Goal: Complete Application Form: Complete application form

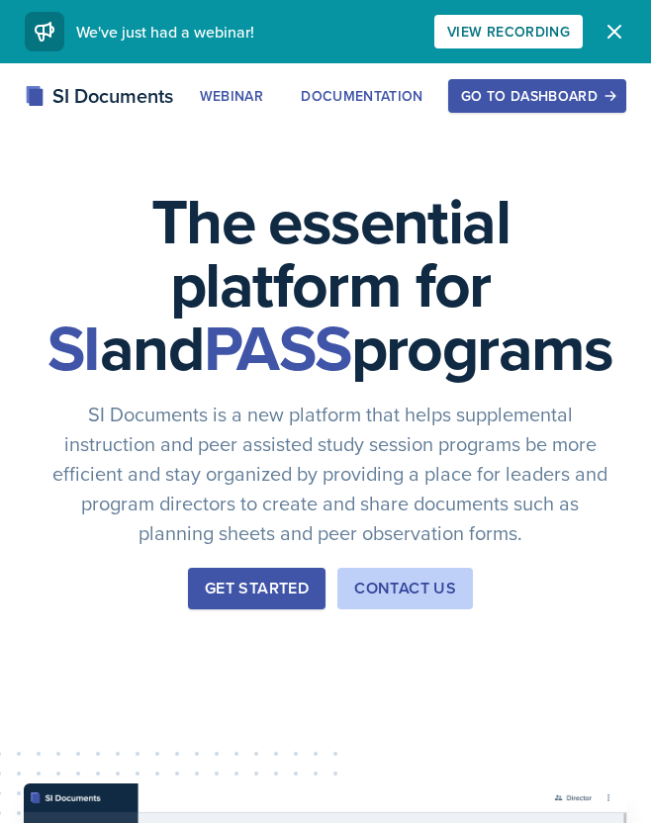
click at [534, 94] on div "Go to Dashboard" at bounding box center [537, 96] width 152 height 16
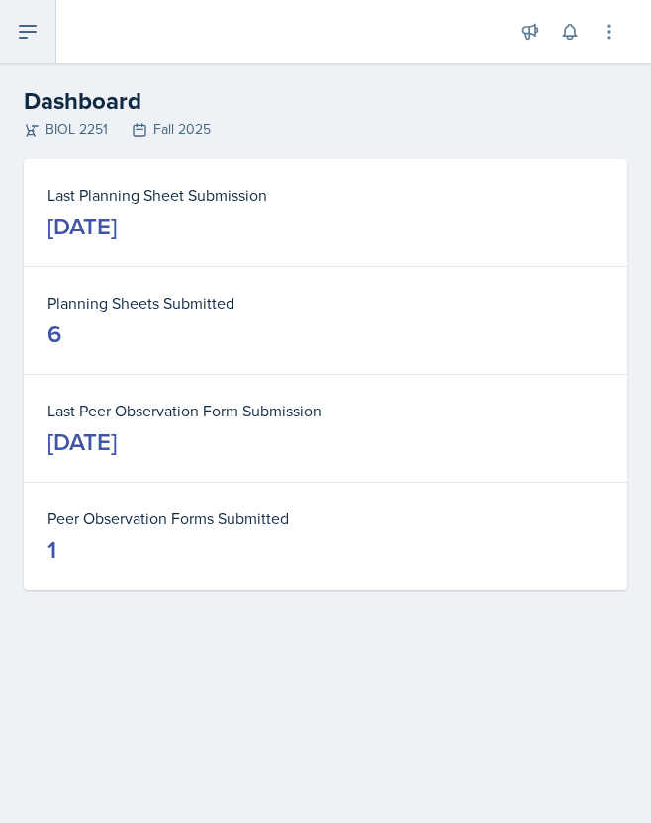
click at [31, 46] on button at bounding box center [28, 31] width 56 height 63
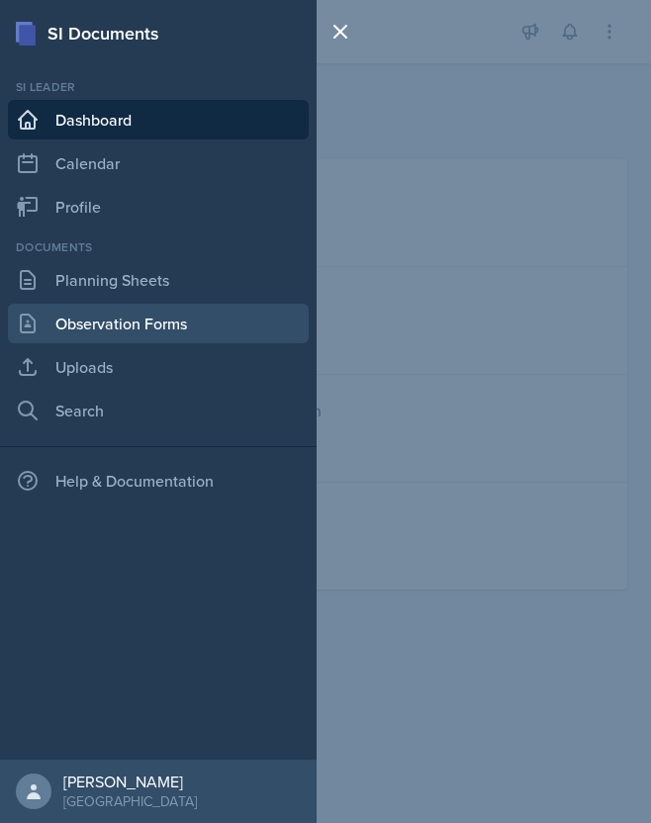
click at [78, 317] on link "Observation Forms" at bounding box center [158, 324] width 301 height 40
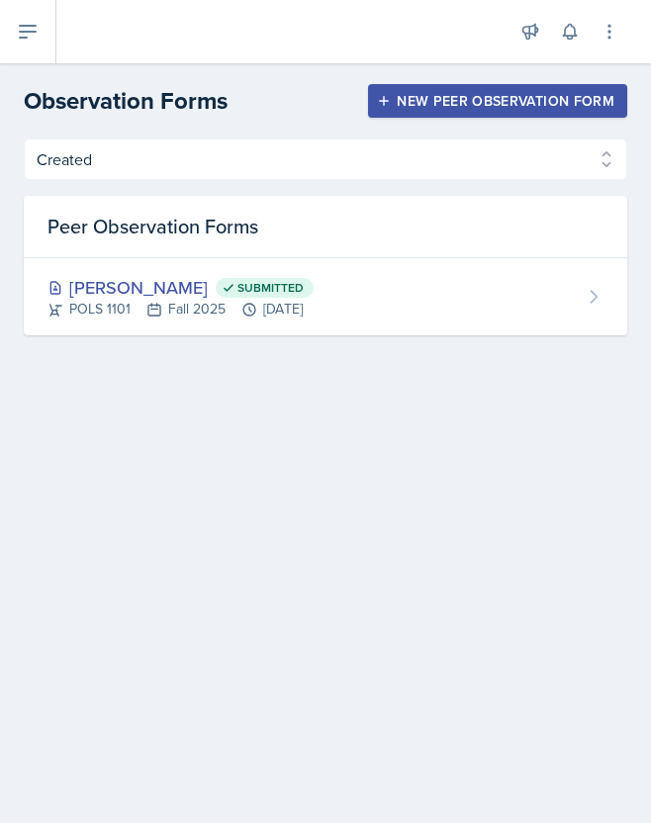
click at [450, 101] on div "New Peer Observation Form" at bounding box center [497, 101] width 233 height 16
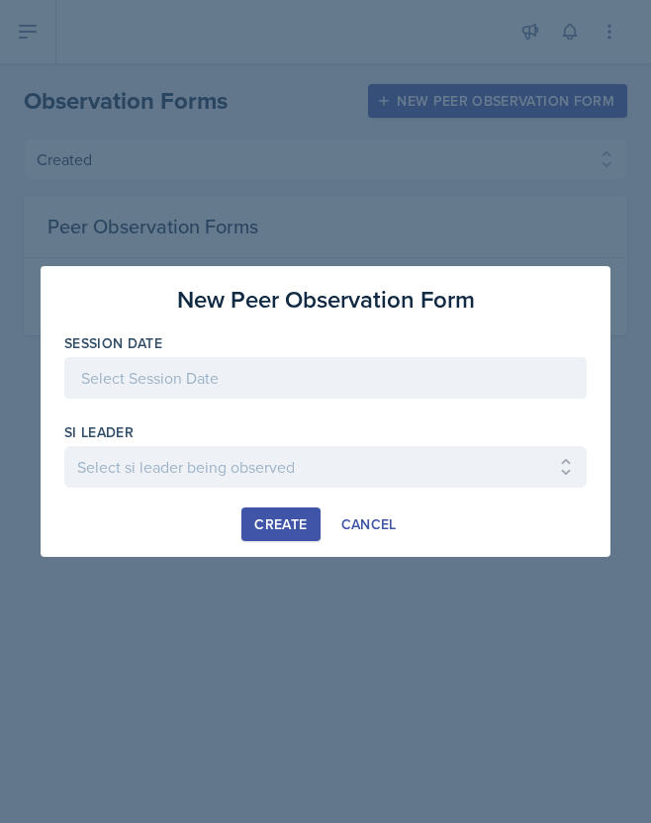
click at [147, 390] on div at bounding box center [325, 378] width 522 height 42
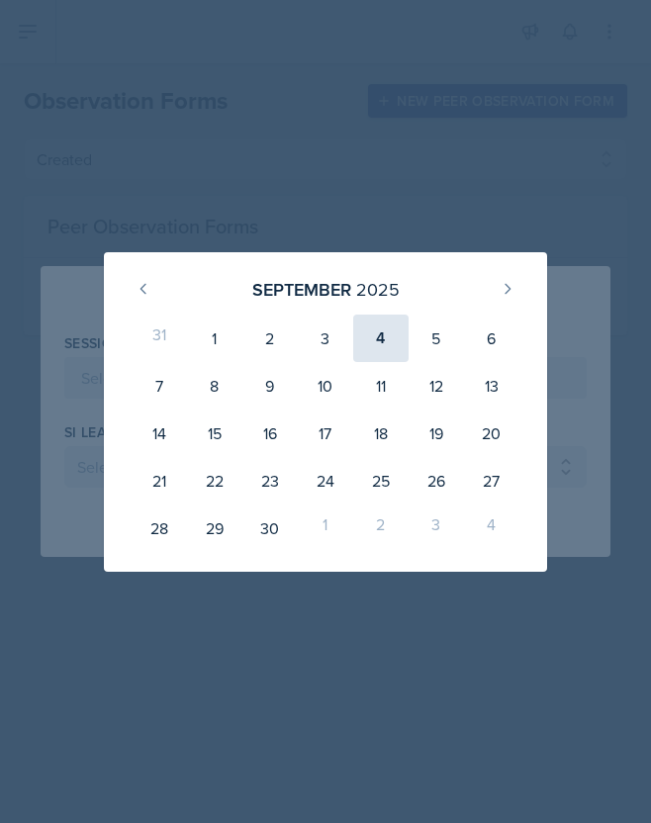
click at [381, 331] on div "4" at bounding box center [380, 337] width 55 height 47
type input "[DATE]"
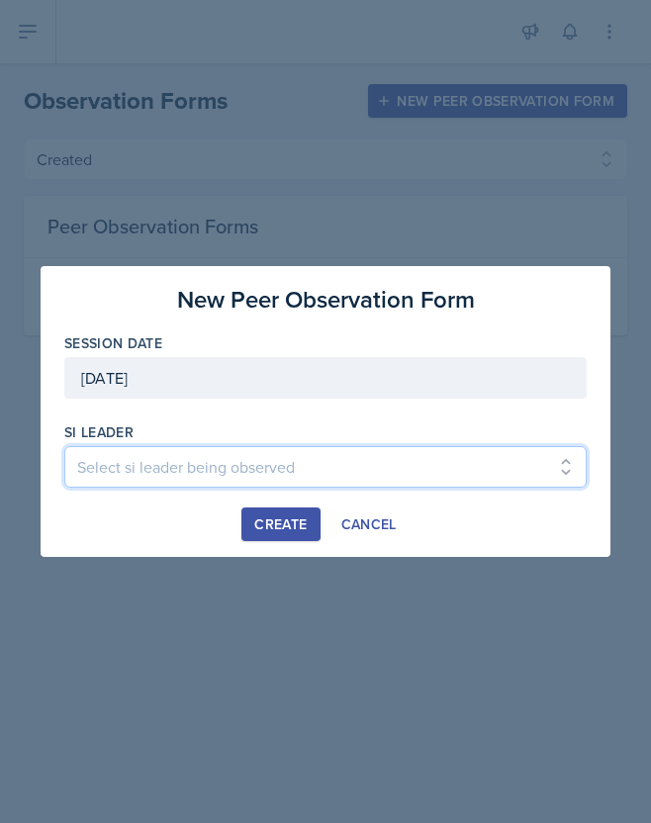
click at [143, 462] on select "Select si leader being observed [PERSON_NAME] / PSYC 2500 / The Phantoms of The…" at bounding box center [325, 467] width 522 height 42
click at [117, 473] on select "Select si leader being observed [PERSON_NAME] / PSYC 2500 / The Phantoms of The…" at bounding box center [325, 467] width 522 height 42
select select "232d7b9f-44a7-4b60-babf-40ff6c9e1a60"
click at [64, 446] on select "Select si leader being observed [PERSON_NAME] / PSYC 2500 / The Phantoms of The…" at bounding box center [325, 467] width 522 height 42
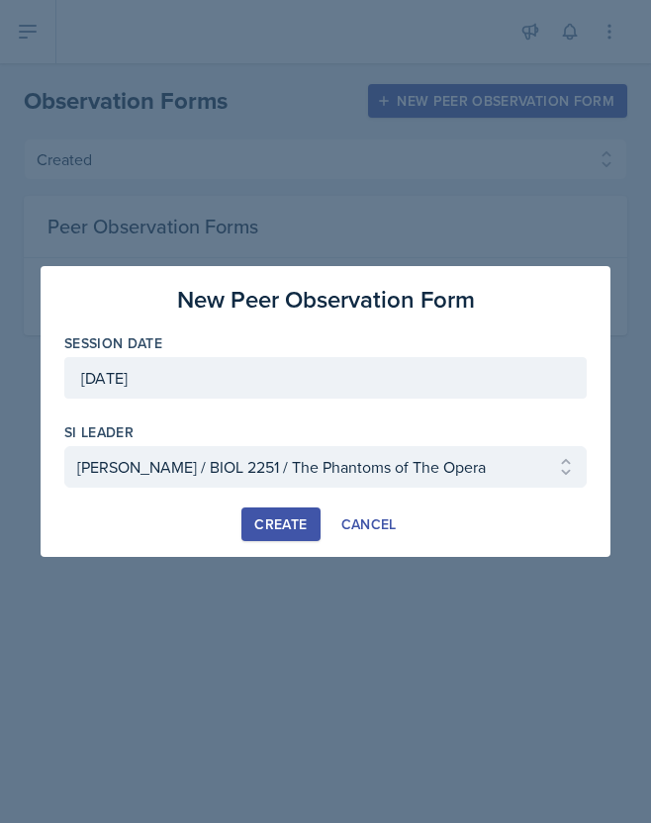
click at [290, 521] on div "Create" at bounding box center [280, 524] width 52 height 16
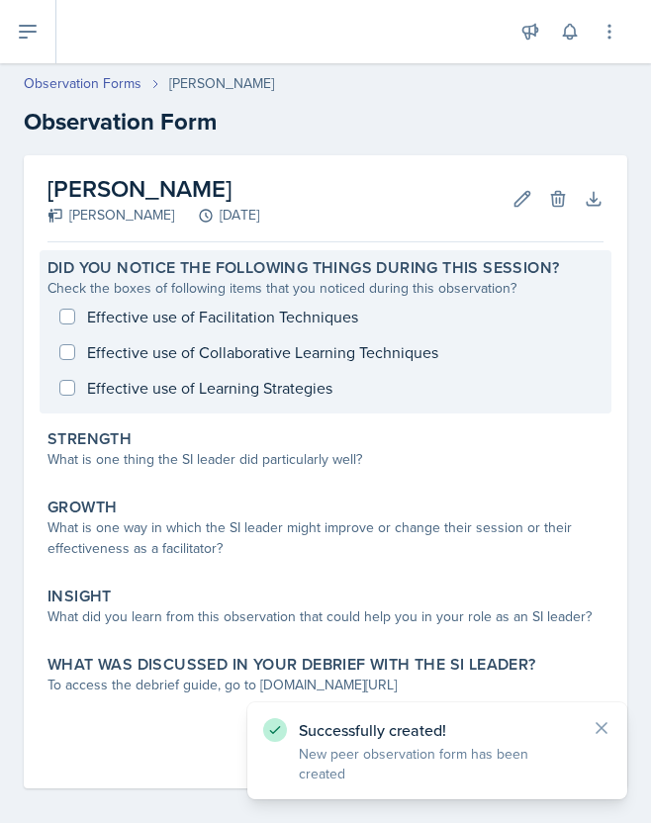
scroll to position [13, 0]
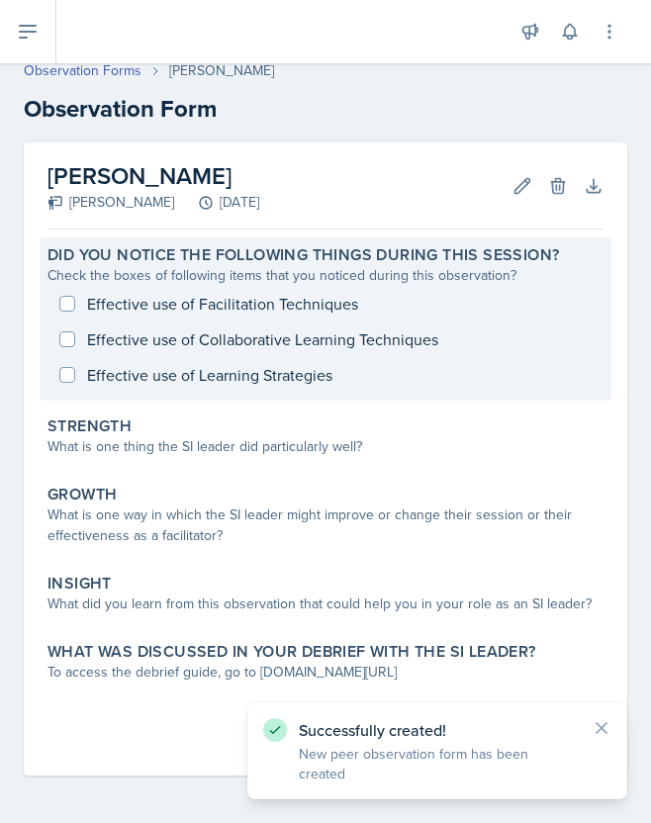
click at [157, 311] on div "Effective use of Facilitation Techniques Effective use of Collaborative Learnin…" at bounding box center [325, 339] width 556 height 107
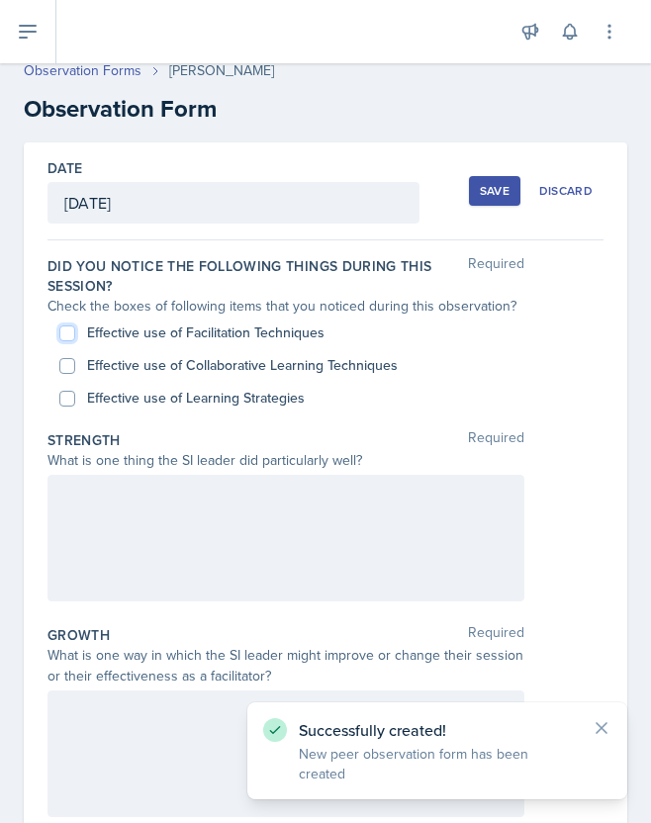
click at [71, 333] on input "Effective use of Facilitation Techniques" at bounding box center [67, 333] width 16 height 16
checkbox input "true"
click at [75, 361] on div "Effective use of Collaborative Learning Techniques" at bounding box center [325, 365] width 532 height 33
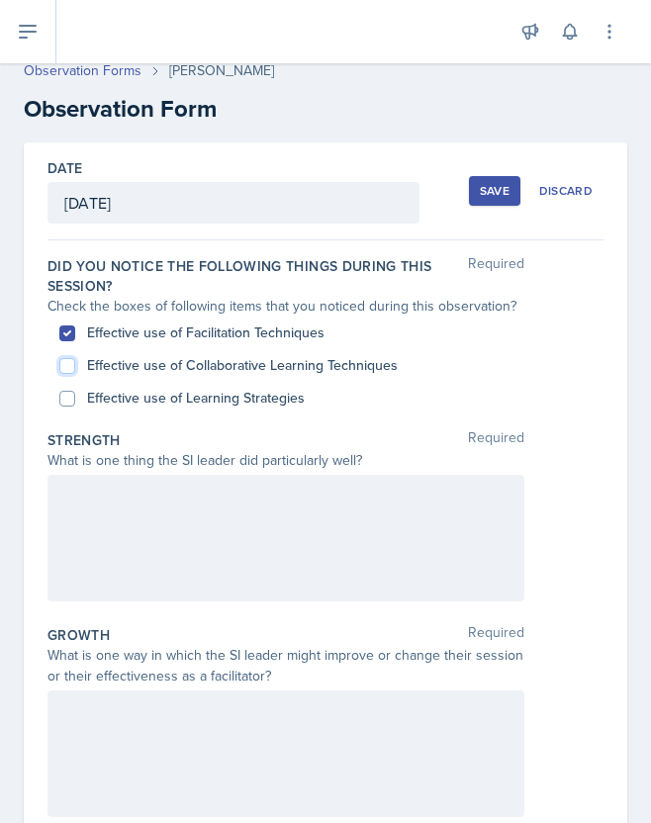
click at [63, 362] on input "Effective use of Collaborative Learning Techniques" at bounding box center [67, 366] width 16 height 16
checkbox input "true"
click at [62, 396] on input "Effective use of Learning Strategies" at bounding box center [67, 399] width 16 height 16
checkbox input "true"
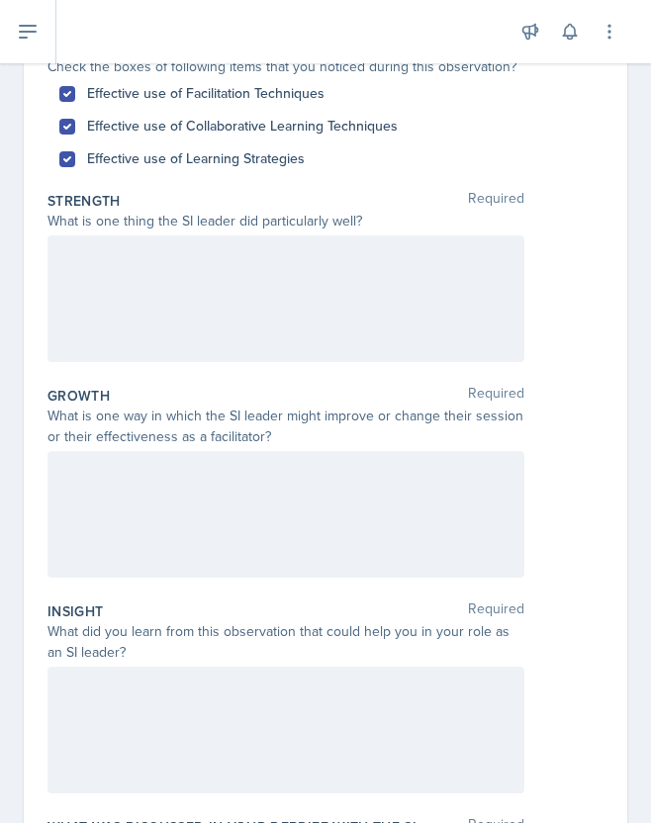
click at [166, 304] on div at bounding box center [285, 298] width 477 height 127
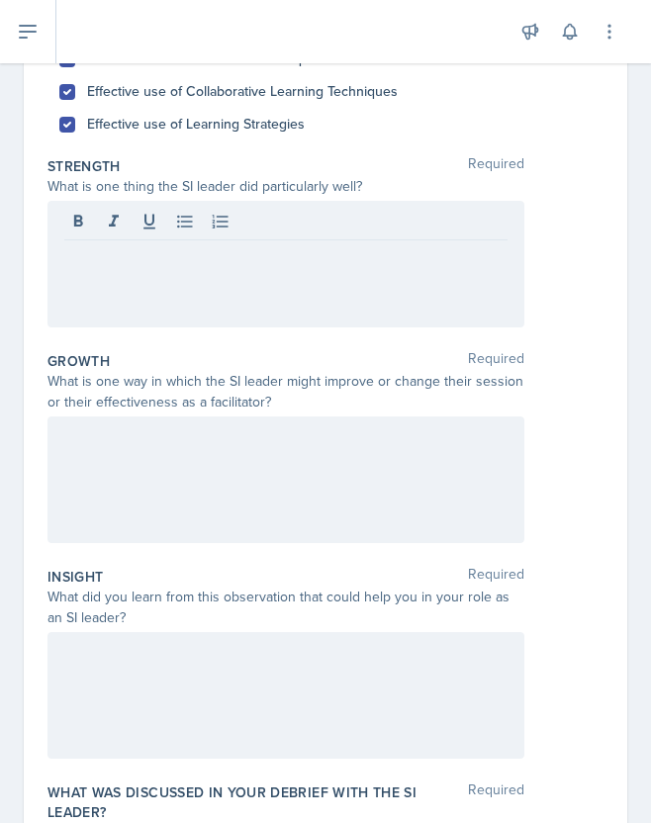
click at [417, 278] on div at bounding box center [285, 264] width 477 height 127
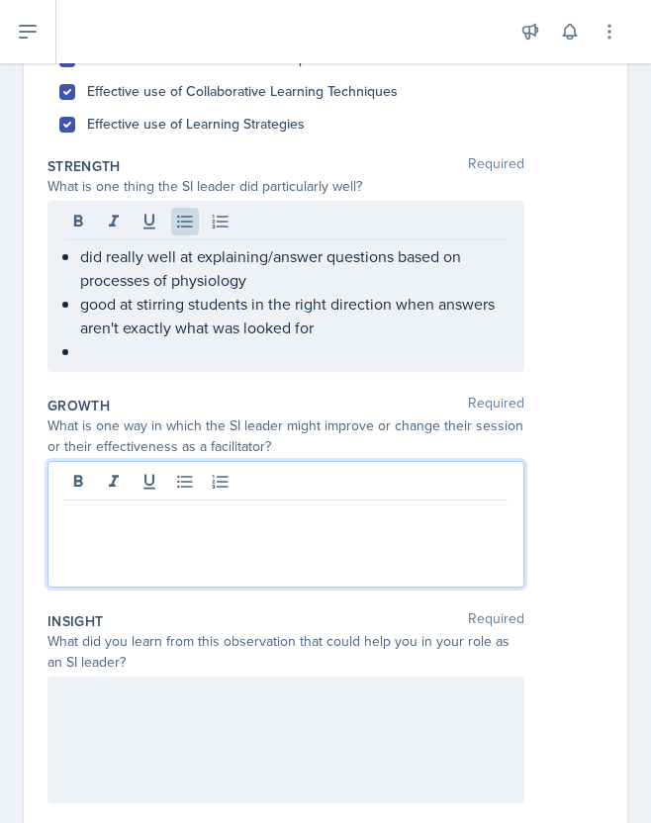
click at [161, 486] on div at bounding box center [285, 524] width 477 height 127
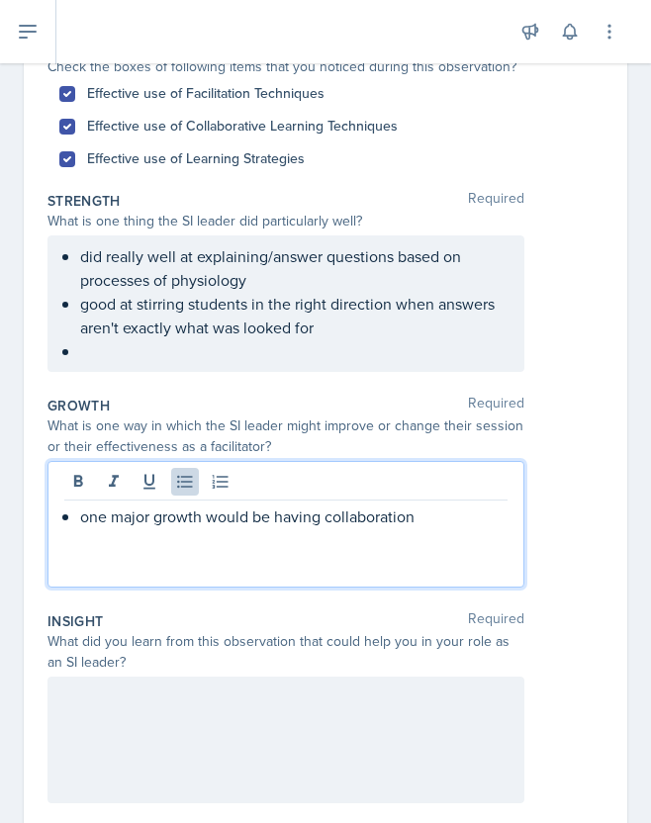
click at [319, 520] on p "one major growth would be having collaboration" at bounding box center [293, 516] width 427 height 24
click at [487, 519] on p "one major growth would be having more collaboration" at bounding box center [293, 516] width 427 height 24
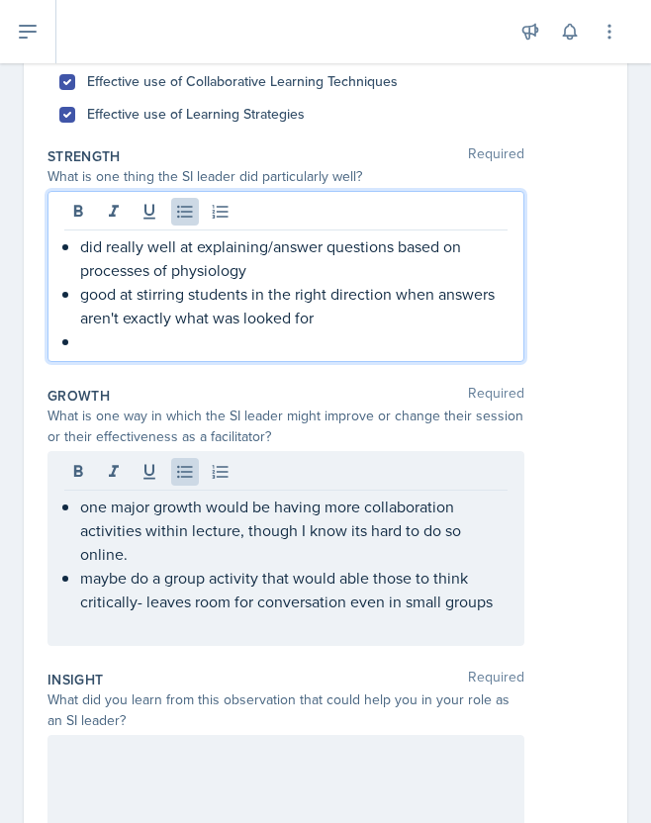
scroll to position [331, 0]
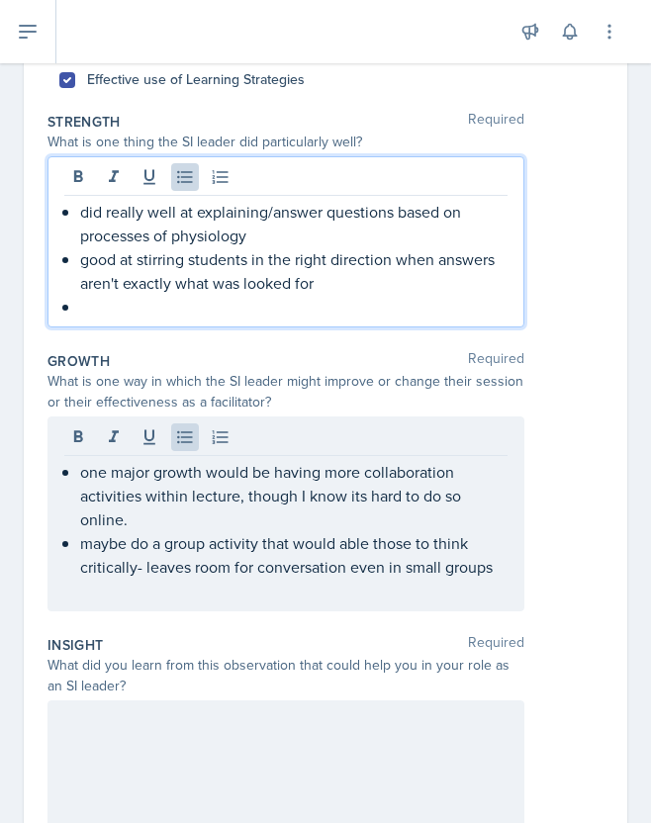
click at [138, 312] on p at bounding box center [293, 307] width 427 height 24
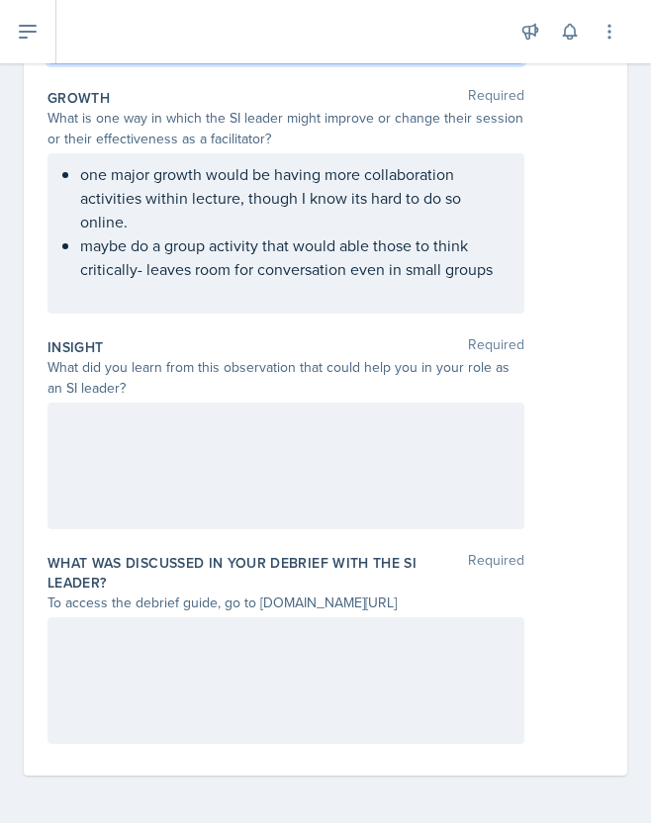
click at [154, 432] on div at bounding box center [285, 465] width 477 height 127
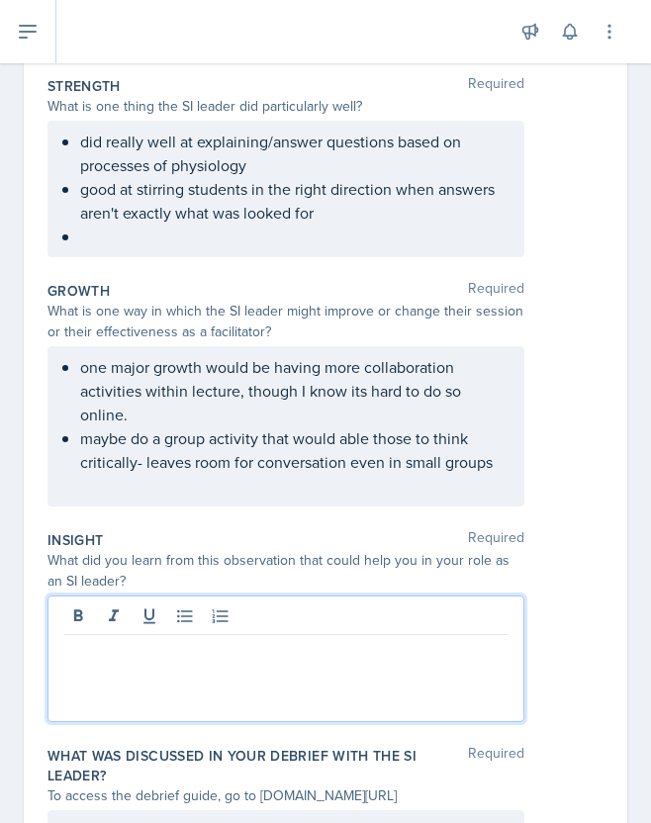
click at [125, 240] on p at bounding box center [293, 236] width 427 height 24
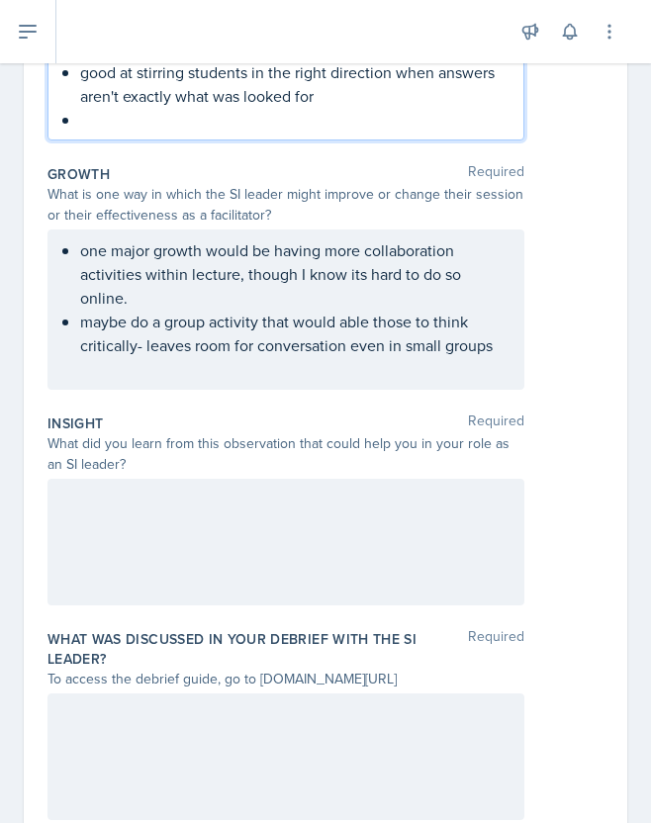
click at [196, 547] on div at bounding box center [285, 542] width 477 height 127
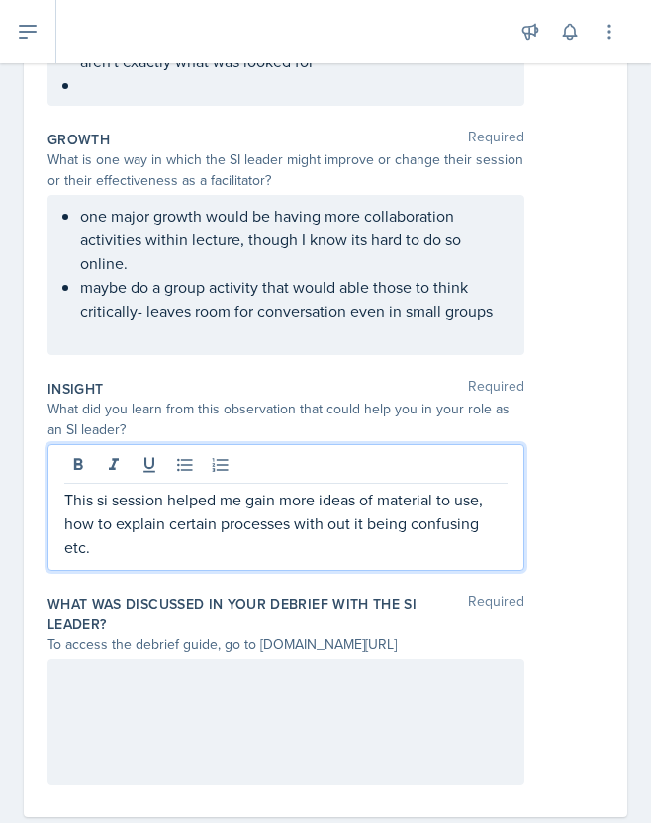
scroll to position [560, 0]
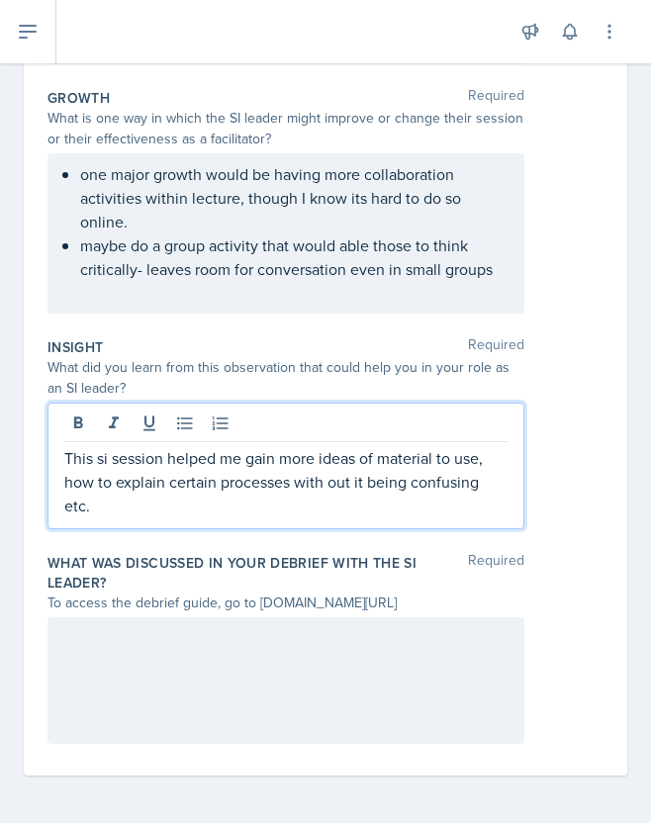
click at [63, 460] on div "This si session helped me gain more ideas of material to use, how to explain ce…" at bounding box center [285, 465] width 477 height 127
click at [66, 460] on p "This si session helped me gain more ideas of material to use, how to explain ce…" at bounding box center [285, 481] width 443 height 71
click at [130, 503] on p "This si session helped me gain more ideas of material to use, how to explain ce…" at bounding box center [293, 481] width 427 height 71
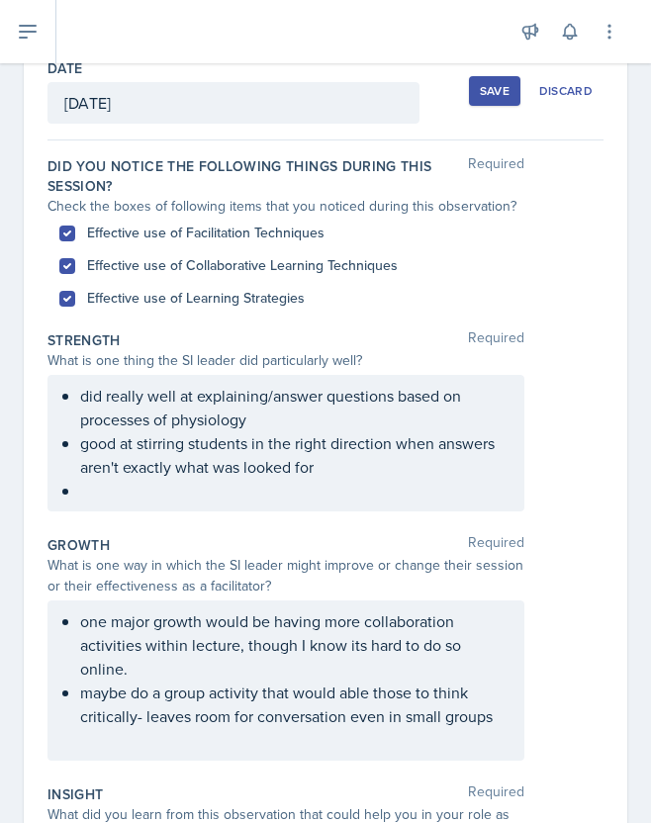
click at [122, 494] on p at bounding box center [293, 491] width 427 height 24
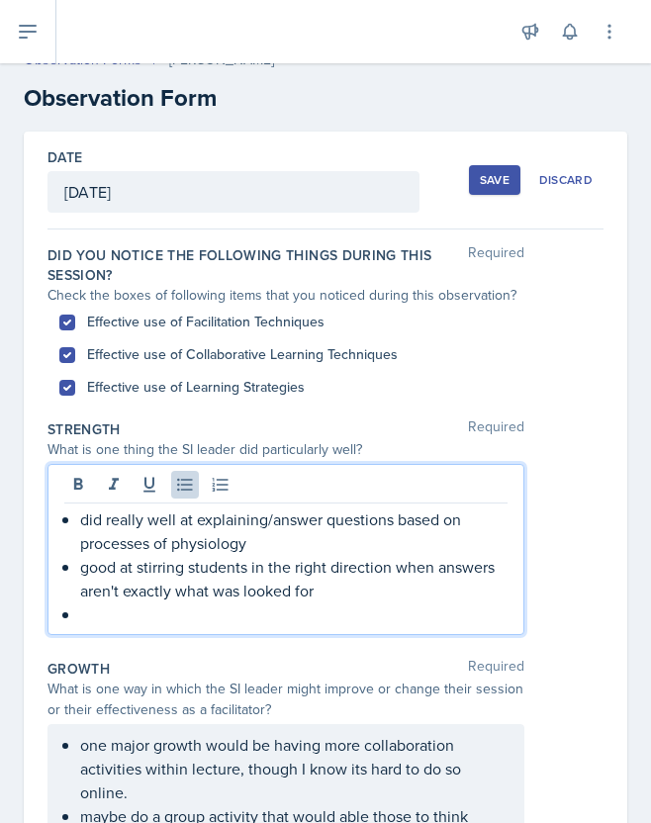
scroll to position [0, 0]
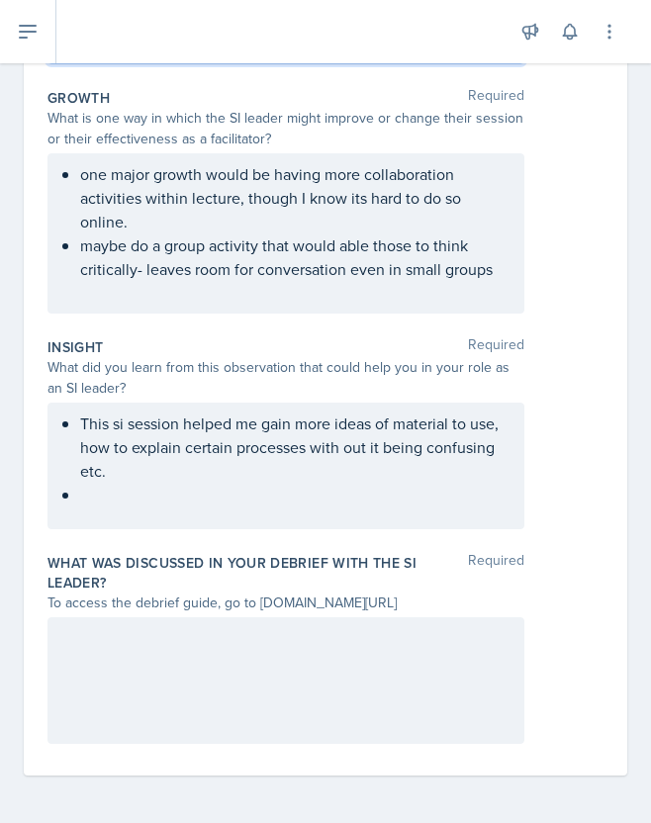
click at [153, 685] on div at bounding box center [285, 680] width 477 height 127
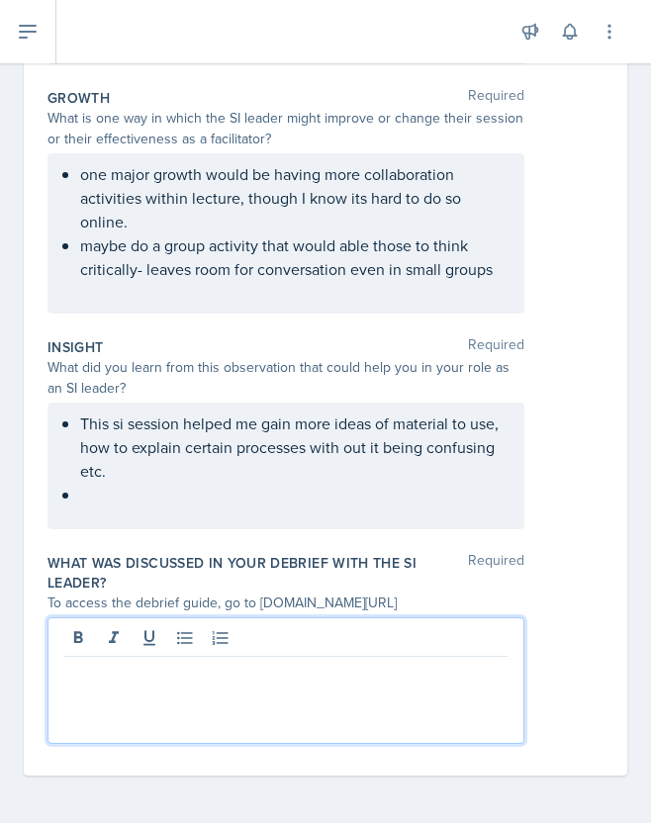
scroll to position [580, 0]
click at [125, 486] on ul "This si session helped me gain more ideas of material to use, how to explain ce…" at bounding box center [293, 458] width 427 height 95
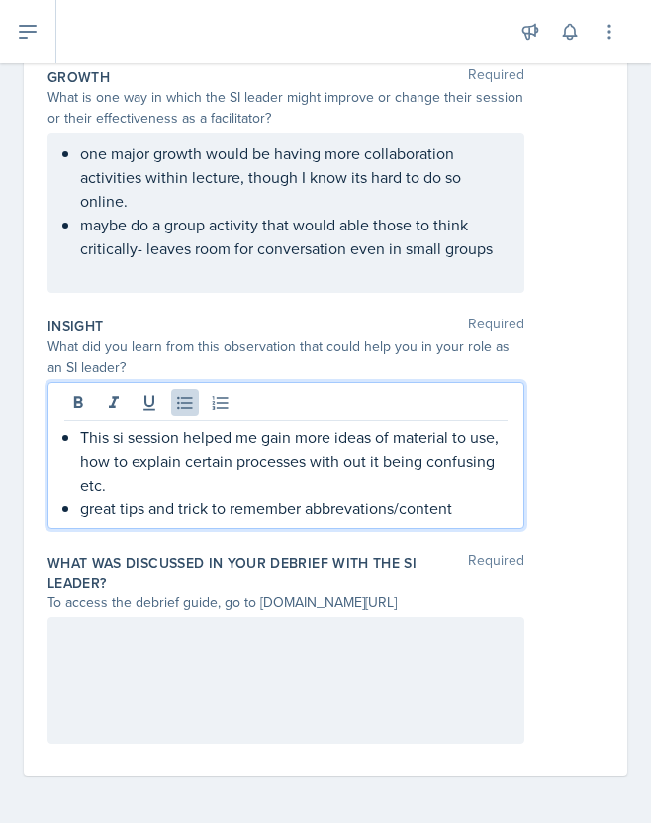
click at [187, 670] on div at bounding box center [285, 680] width 477 height 127
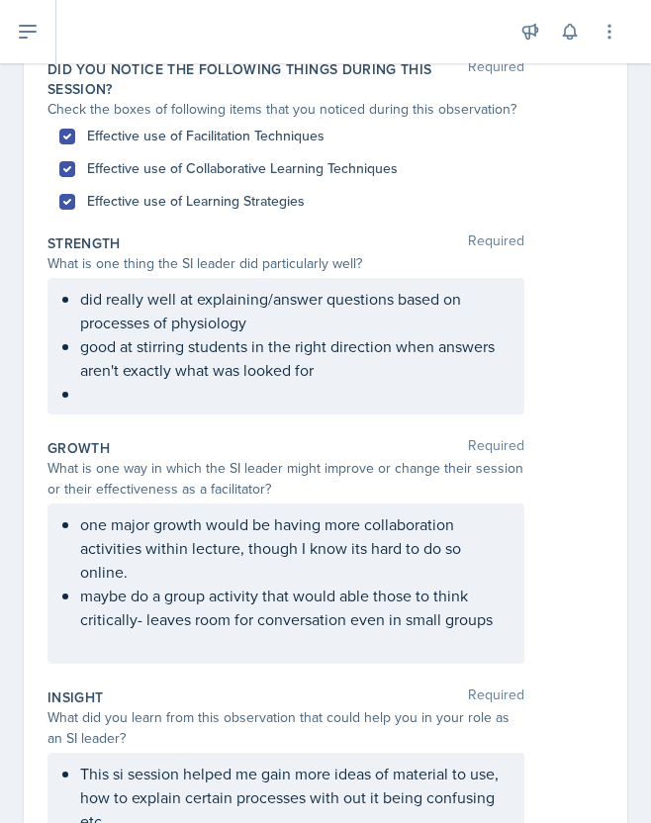
scroll to position [0, 0]
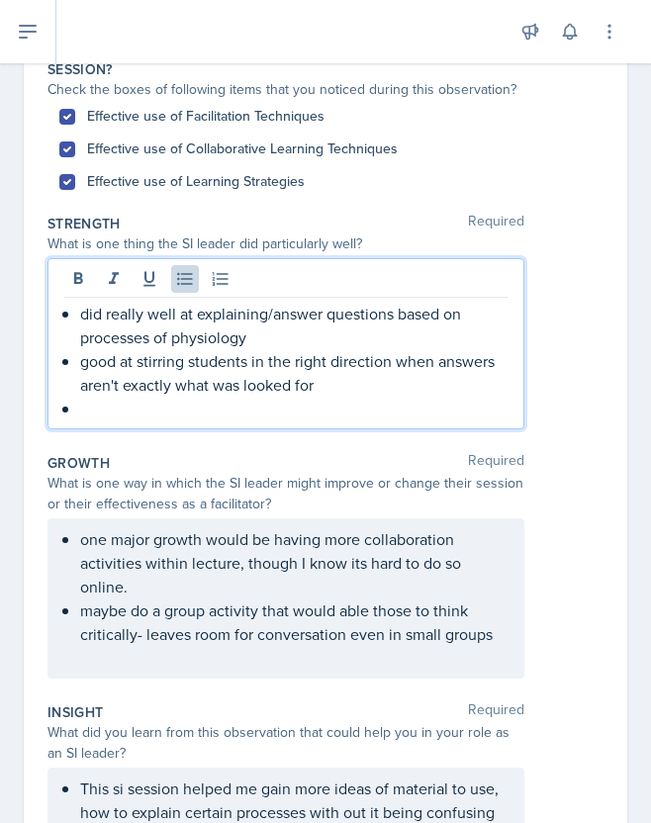
click at [88, 397] on p at bounding box center [293, 409] width 427 height 24
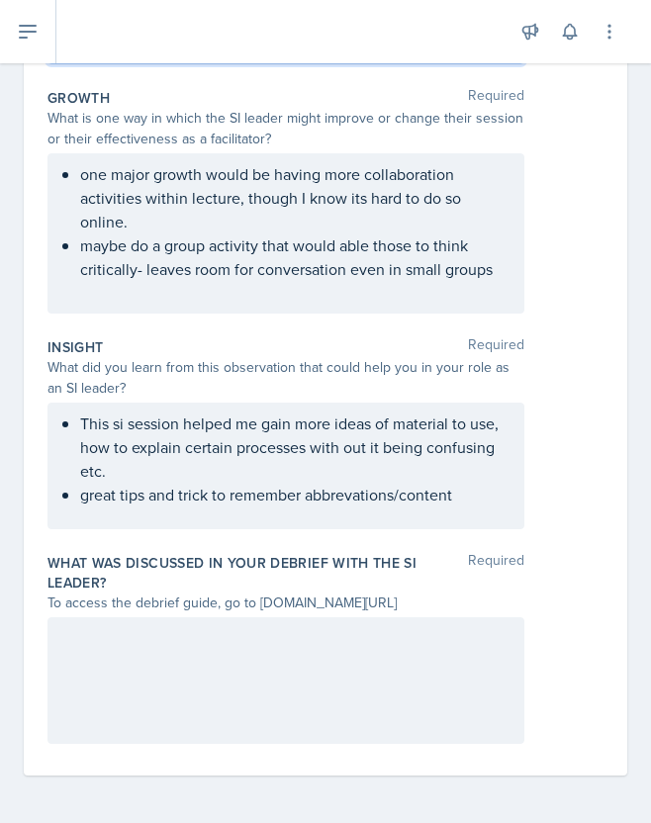
click at [144, 660] on div at bounding box center [285, 680] width 477 height 127
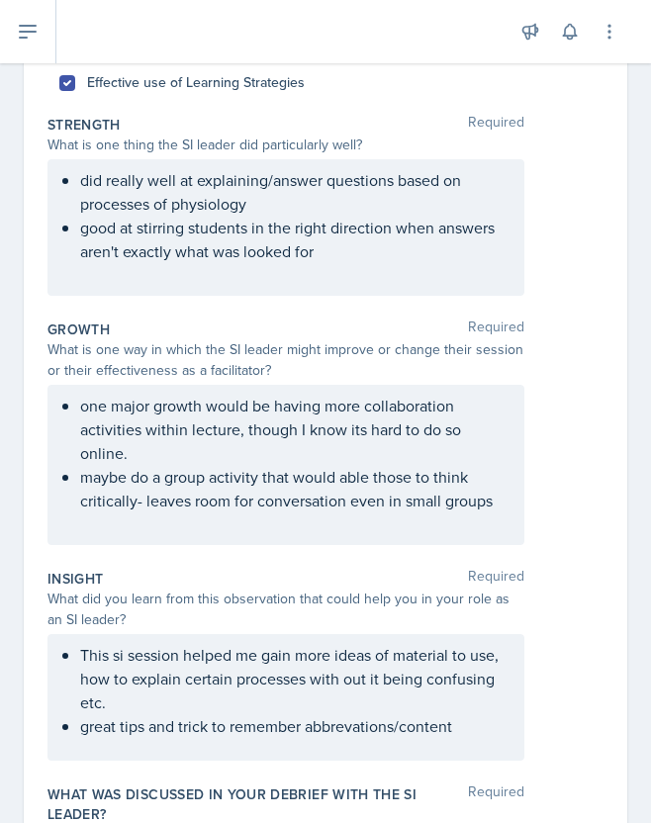
scroll to position [560, 0]
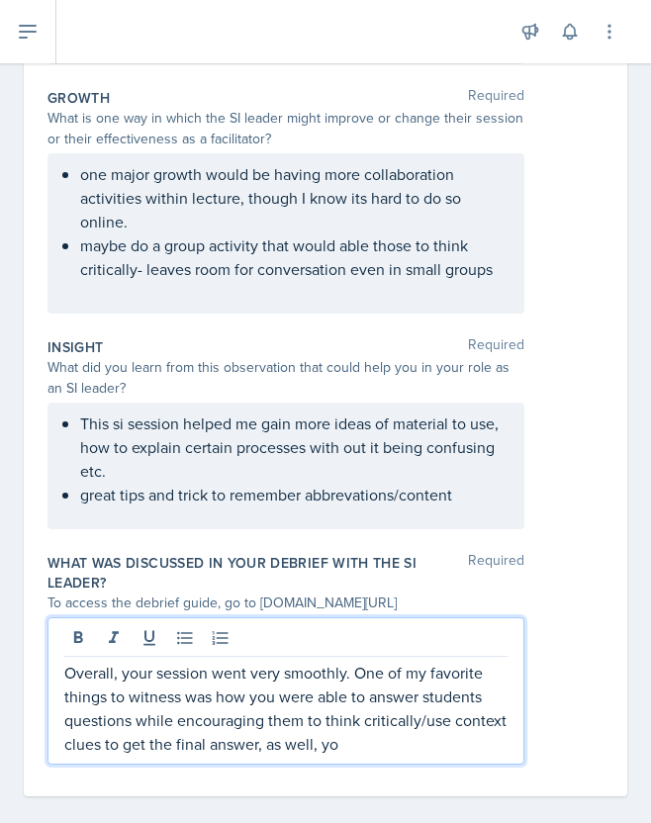
click at [261, 749] on p "Overall, your session went very smoothly. One of my favorite things to witness …" at bounding box center [285, 708] width 443 height 95
click at [270, 747] on p "Overall, your session went very smoothly. One of my favorite things to witness …" at bounding box center [285, 708] width 443 height 95
click at [426, 741] on p "Overall, your session went very smoothly. One of my favorite things to witness …" at bounding box center [285, 708] width 443 height 95
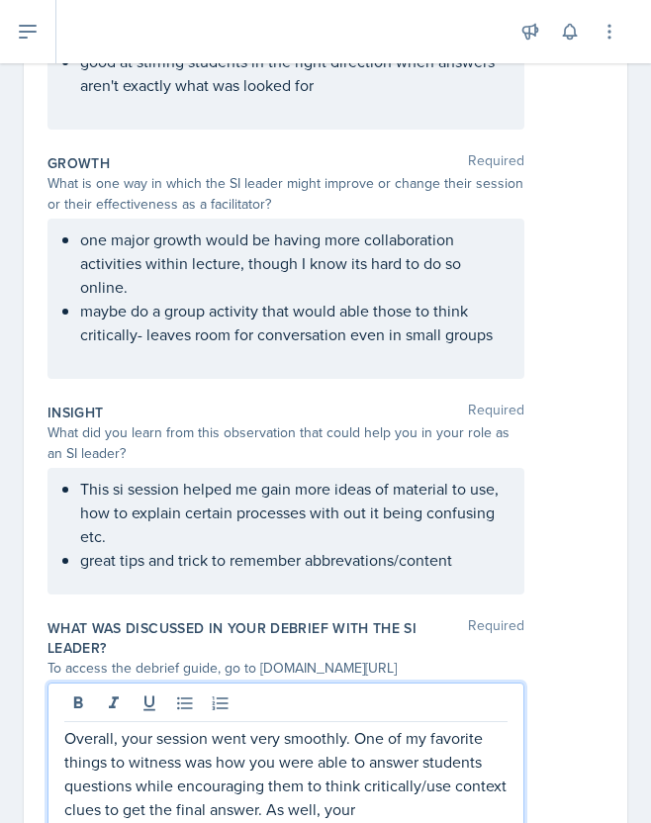
scroll to position [580, 0]
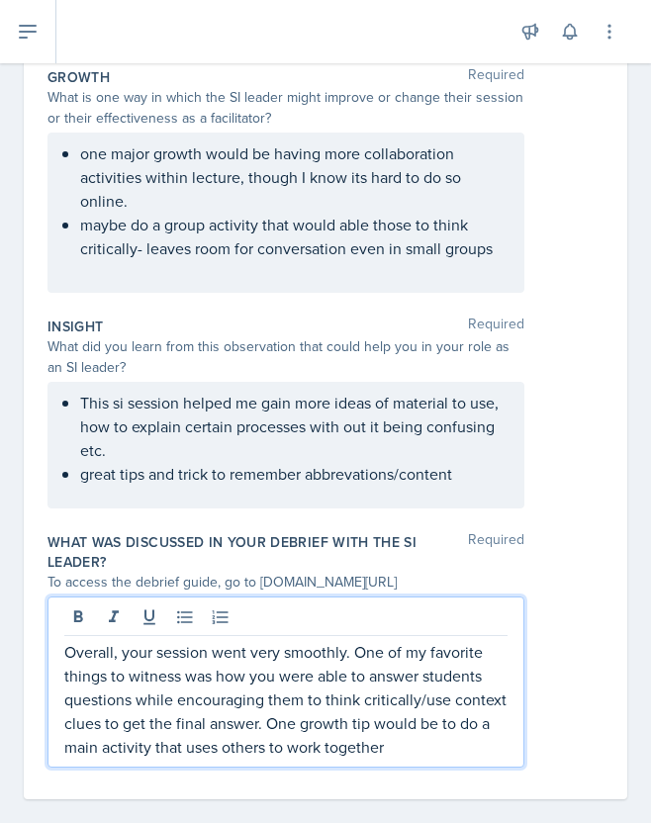
click at [212, 753] on p "Overall, your session went very smoothly. One of my favorite things to witness …" at bounding box center [285, 699] width 443 height 119
click at [436, 745] on p "Overall, your session went very smoothly. One of my favorite things to witness …" at bounding box center [285, 699] width 443 height 119
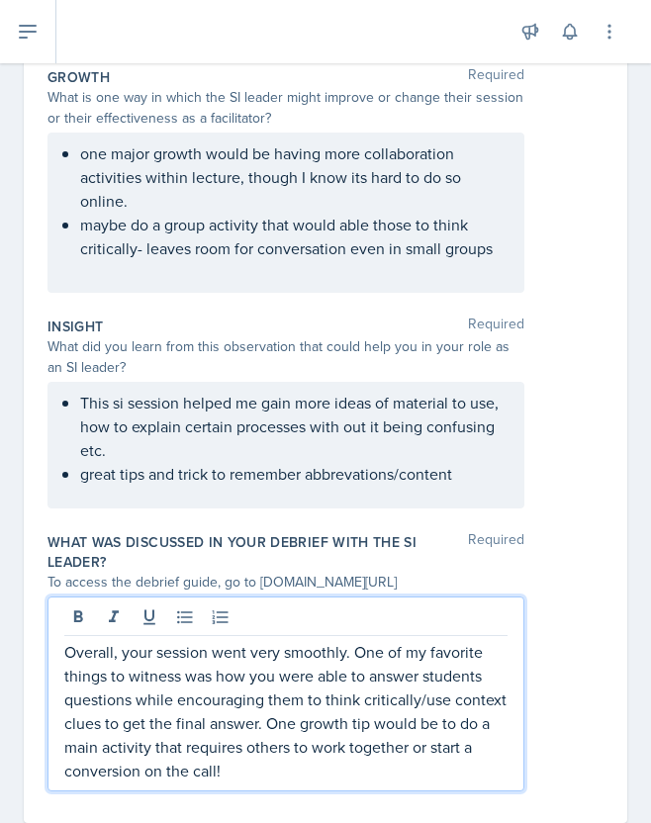
click at [105, 768] on p "Overall, your session went very smoothly. One of my favorite things to witness …" at bounding box center [285, 711] width 443 height 142
click at [107, 776] on p "Overall, your session went very smoothly. One of my favorite things to witness …" at bounding box center [285, 711] width 443 height 142
click at [273, 768] on p "Overall, your session went very smoothly. One of my favorite things to witness …" at bounding box center [285, 711] width 443 height 142
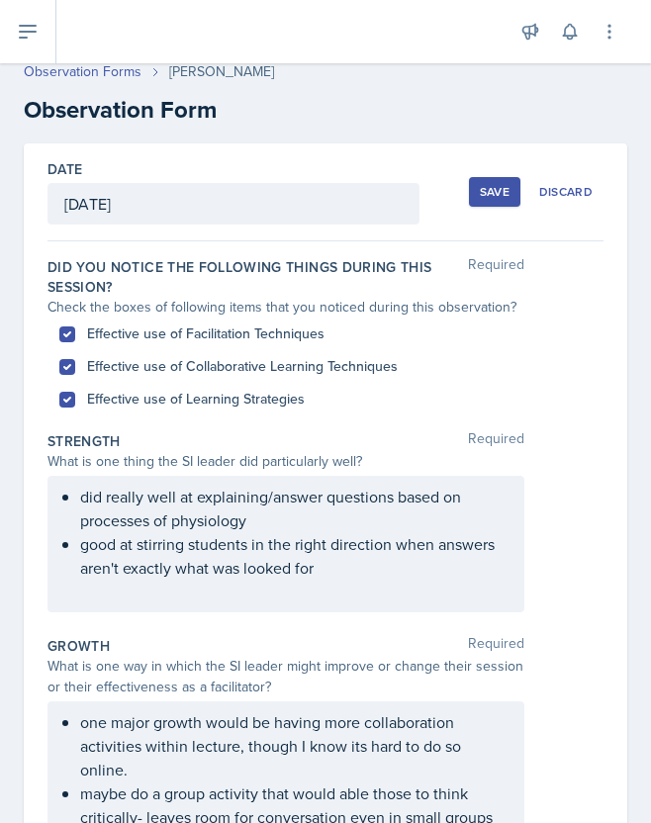
scroll to position [0, 0]
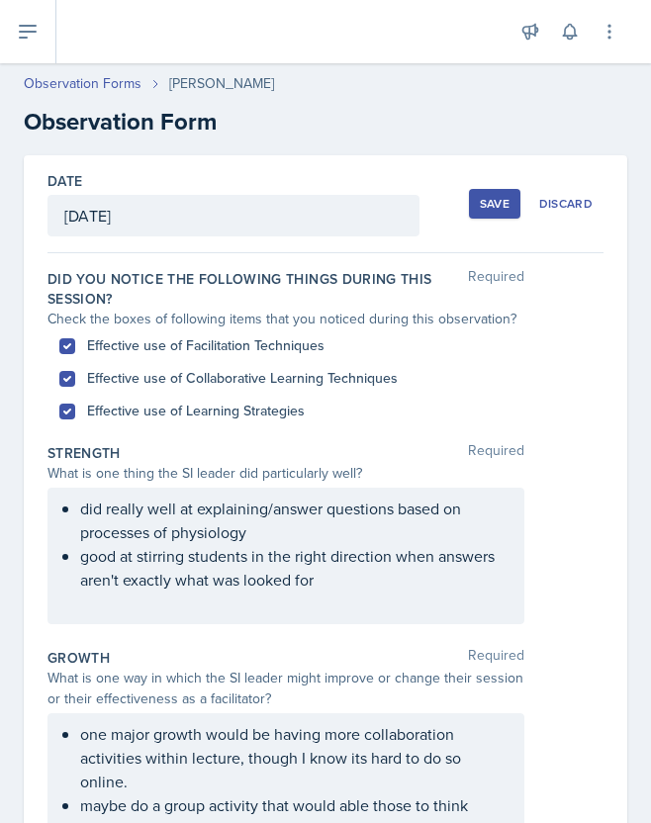
click at [498, 220] on div "Save Discard" at bounding box center [536, 203] width 134 height 45
click at [496, 199] on div "Save" at bounding box center [495, 204] width 30 height 16
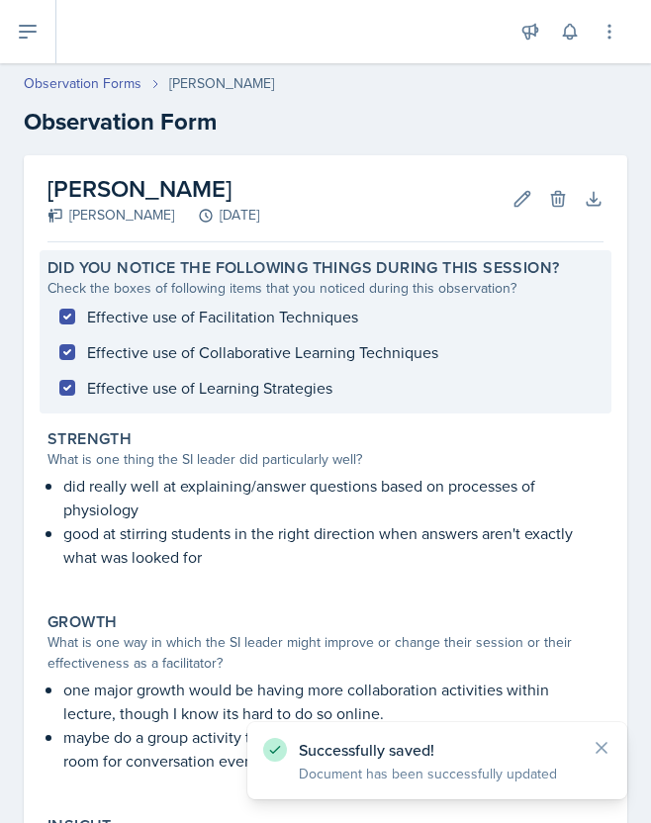
scroll to position [480, 0]
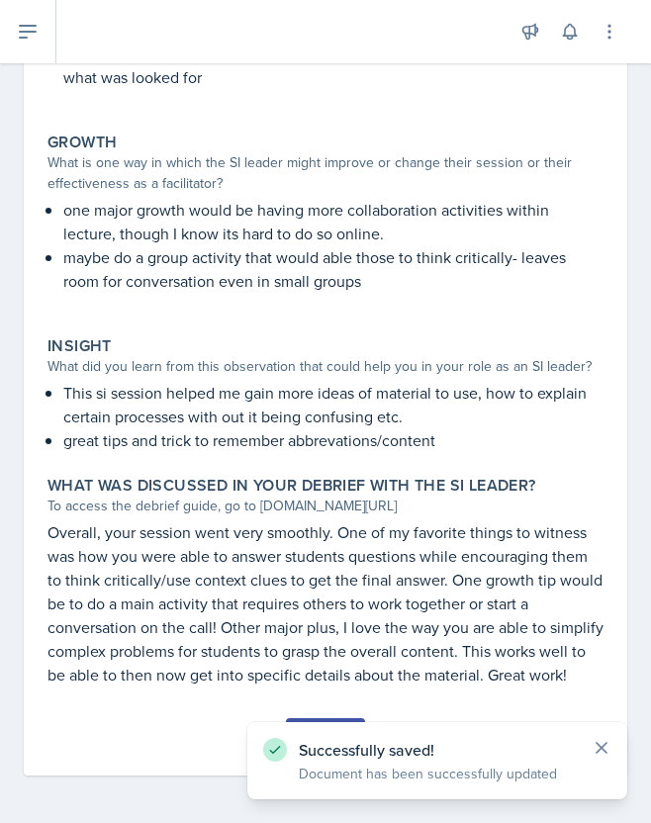
click at [600, 747] on icon at bounding box center [601, 748] width 10 height 10
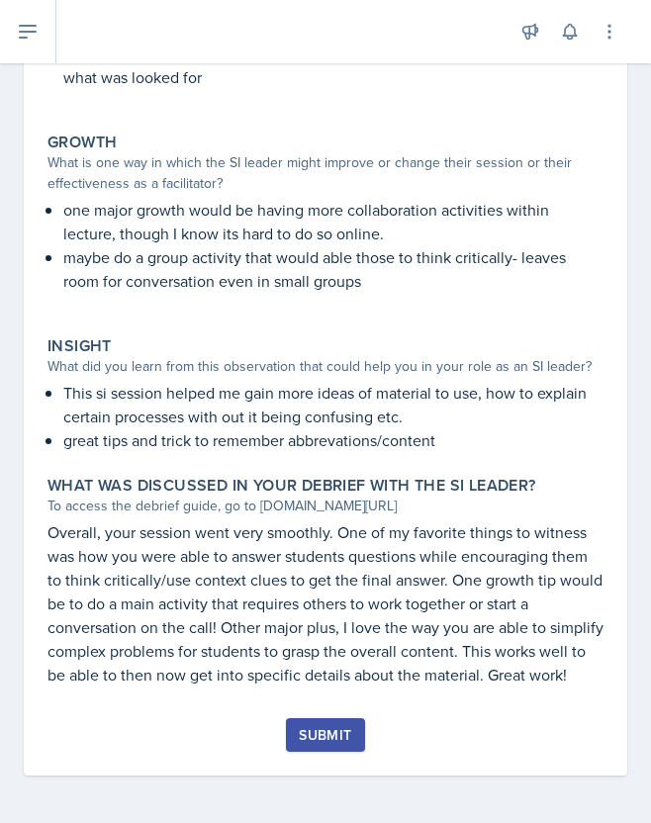
click at [332, 742] on div "Submit" at bounding box center [325, 735] width 52 height 16
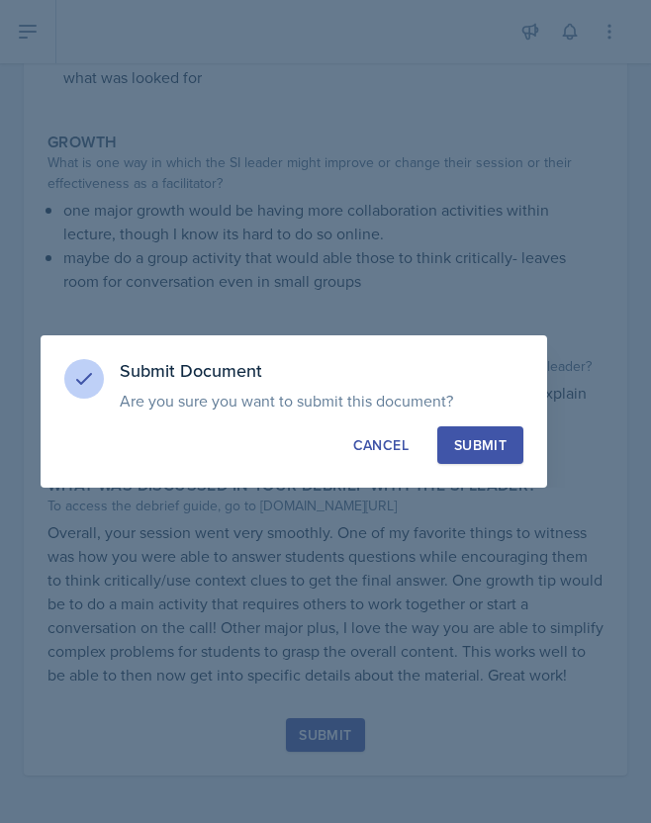
click at [467, 426] on button "Submit" at bounding box center [480, 445] width 86 height 38
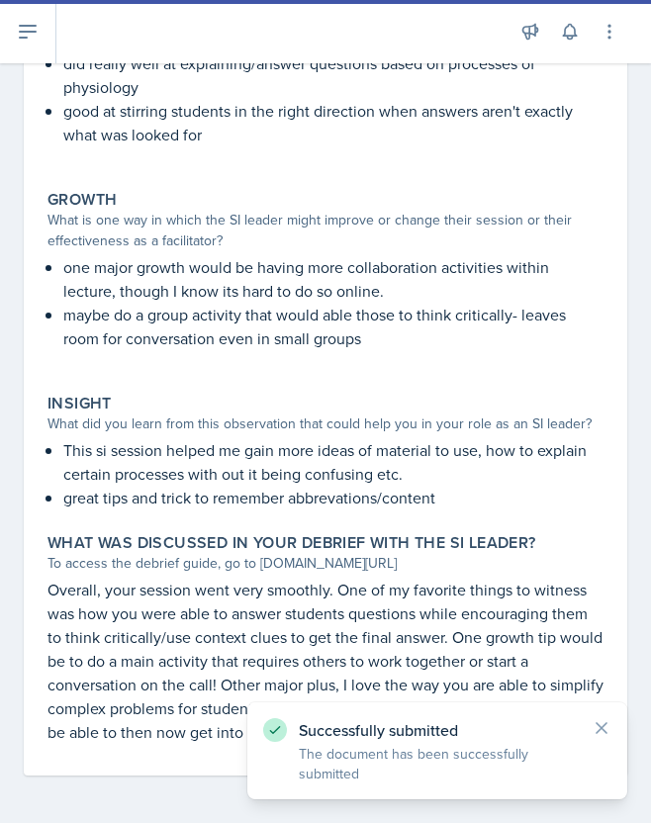
scroll to position [0, 0]
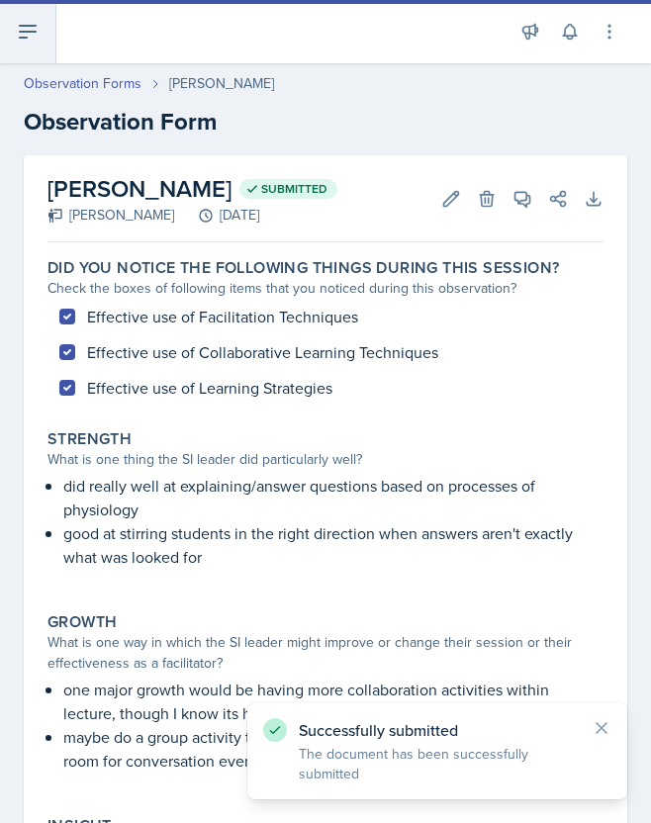
click at [25, 32] on icon at bounding box center [28, 32] width 16 height 12
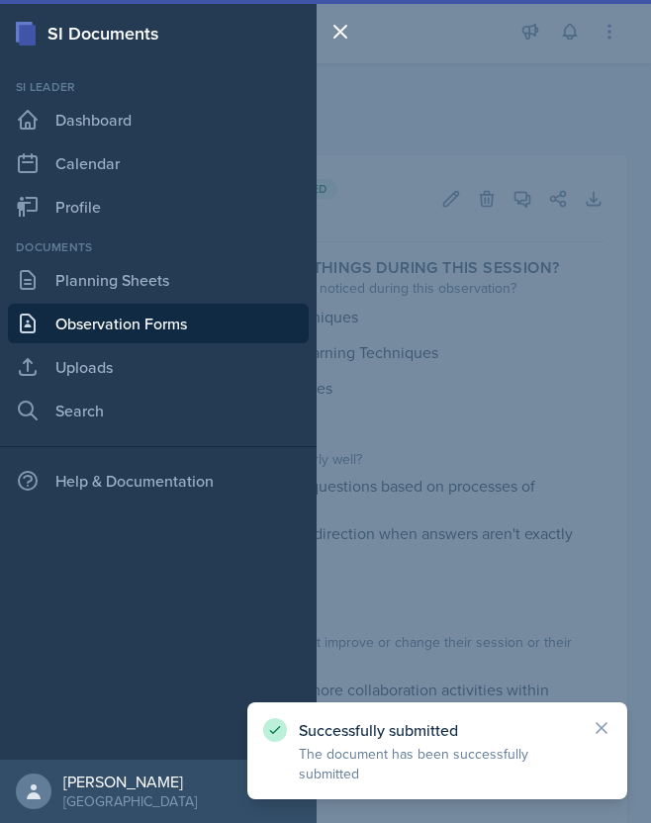
click at [78, 334] on link "Observation Forms" at bounding box center [158, 324] width 301 height 40
